Goal: Obtain resource: Obtain resource

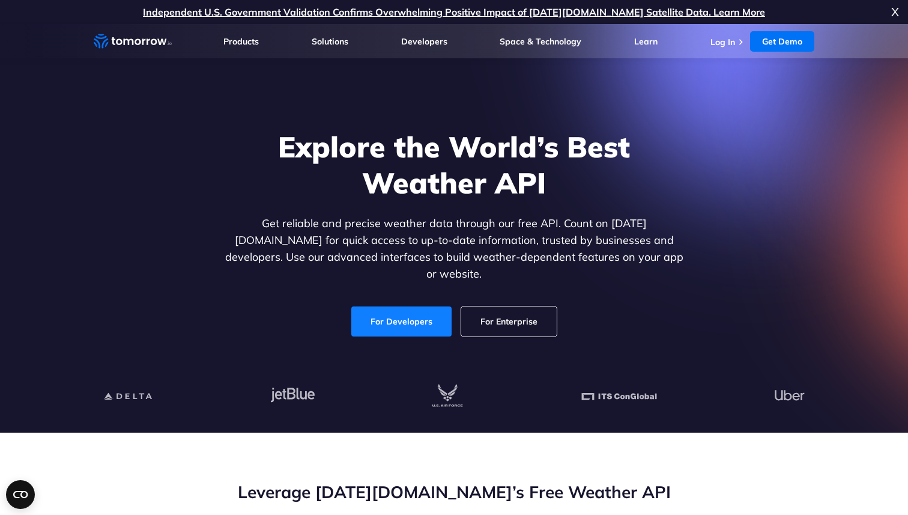
click at [408, 312] on link "For Developers" at bounding box center [401, 321] width 100 height 30
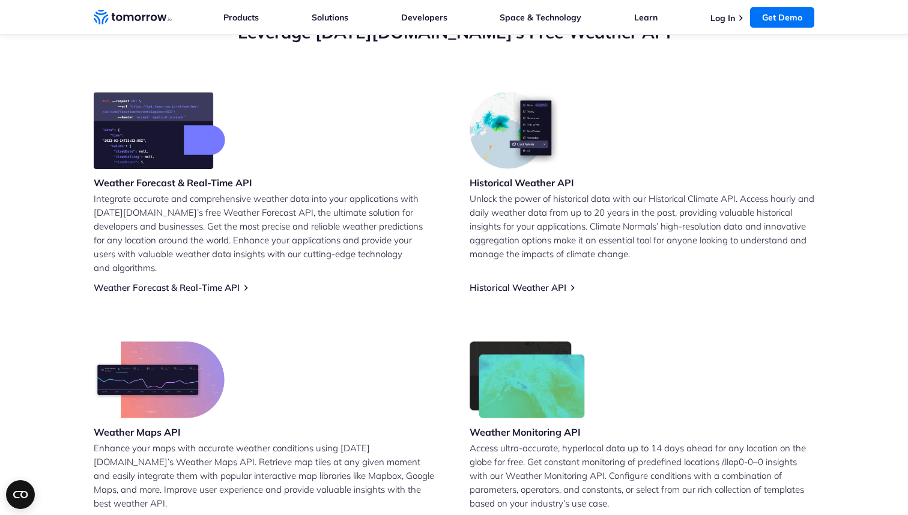
scroll to position [518, 0]
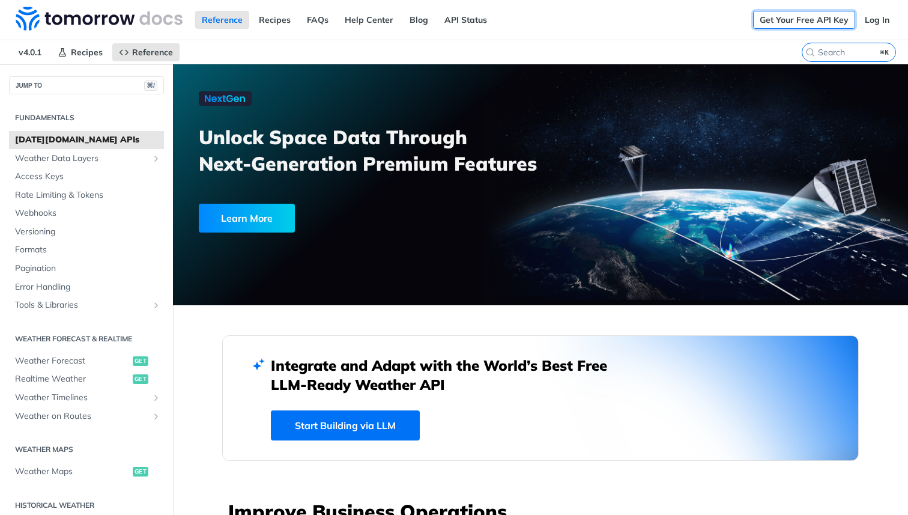
click at [820, 19] on link "Get Your Free API Key" at bounding box center [804, 20] width 102 height 18
click at [89, 177] on span "Access Keys" at bounding box center [88, 177] width 146 height 12
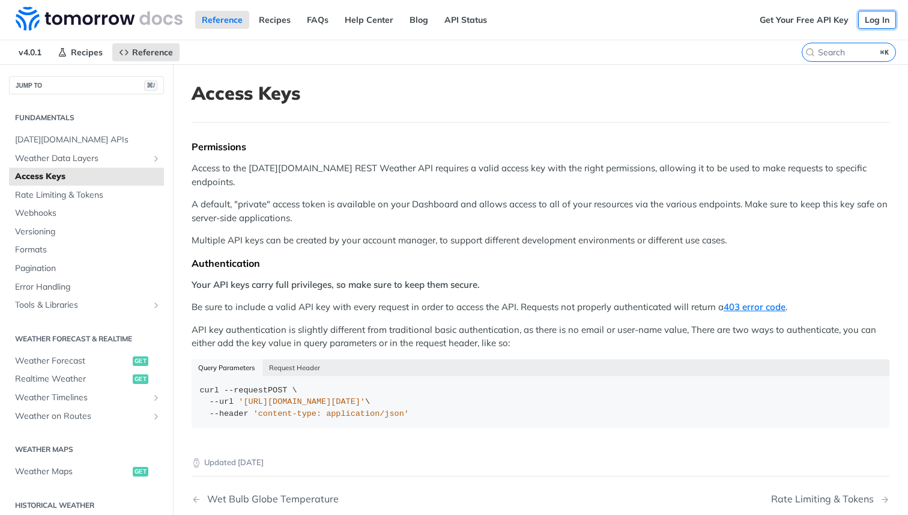
click at [872, 20] on link "Log In" at bounding box center [877, 20] width 38 height 18
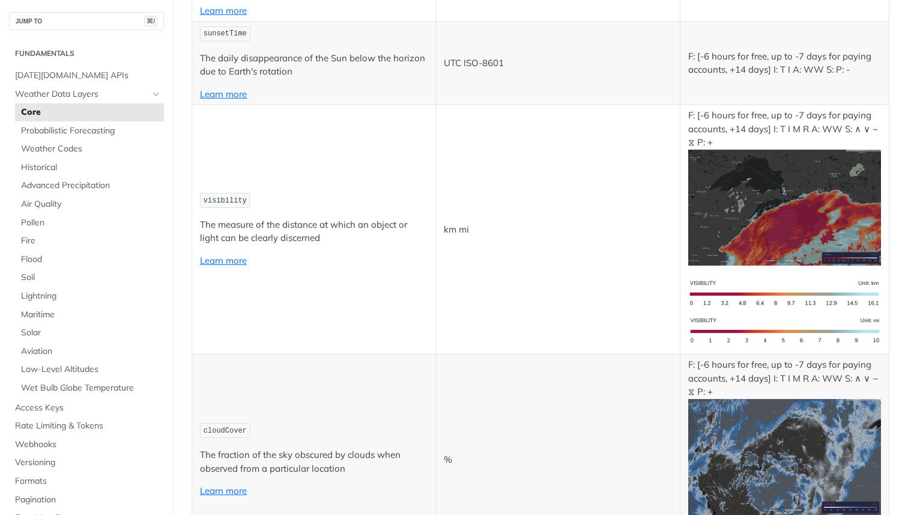
scroll to position [4378, 0]
